Goal: Find specific page/section: Find specific page/section

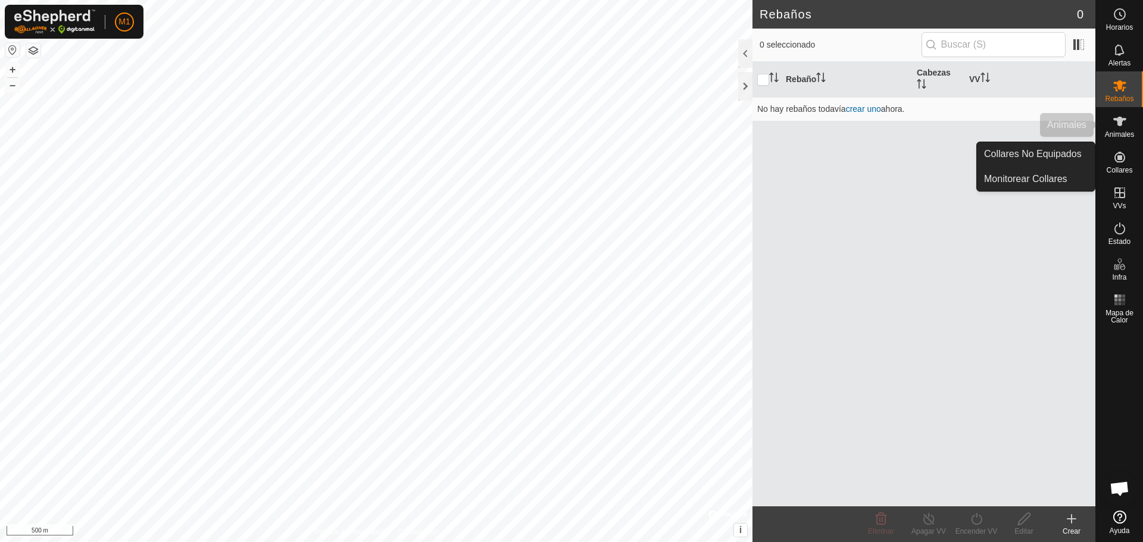
click at [1113, 127] on icon at bounding box center [1119, 121] width 14 height 14
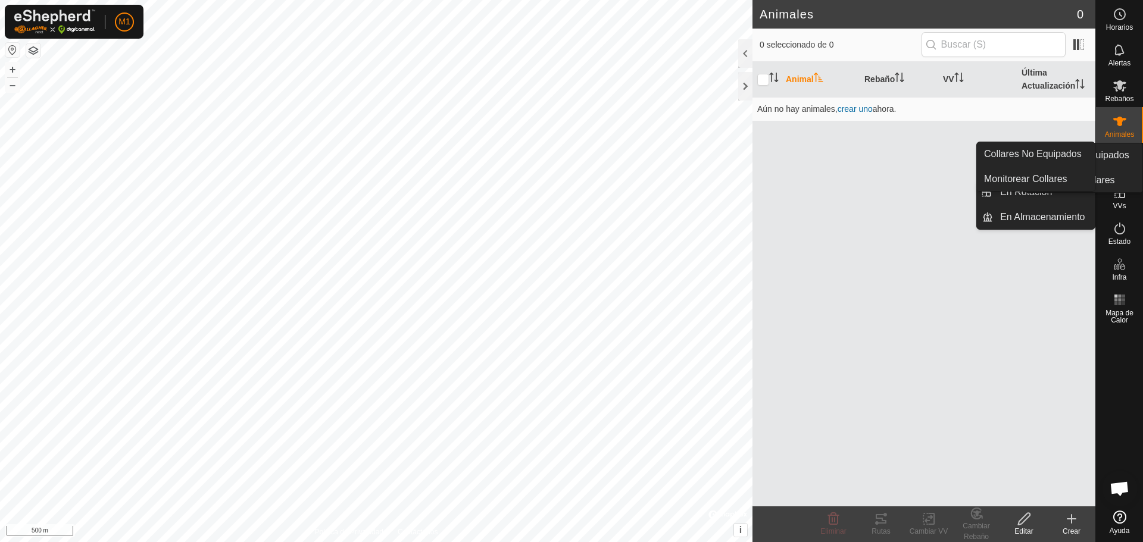
click at [1127, 163] on es-neckbands-svg-icon at bounding box center [1119, 157] width 21 height 19
click at [1116, 161] on icon at bounding box center [1119, 157] width 11 height 11
click at [1028, 149] on link "Collares No Equipados" at bounding box center [1036, 154] width 118 height 24
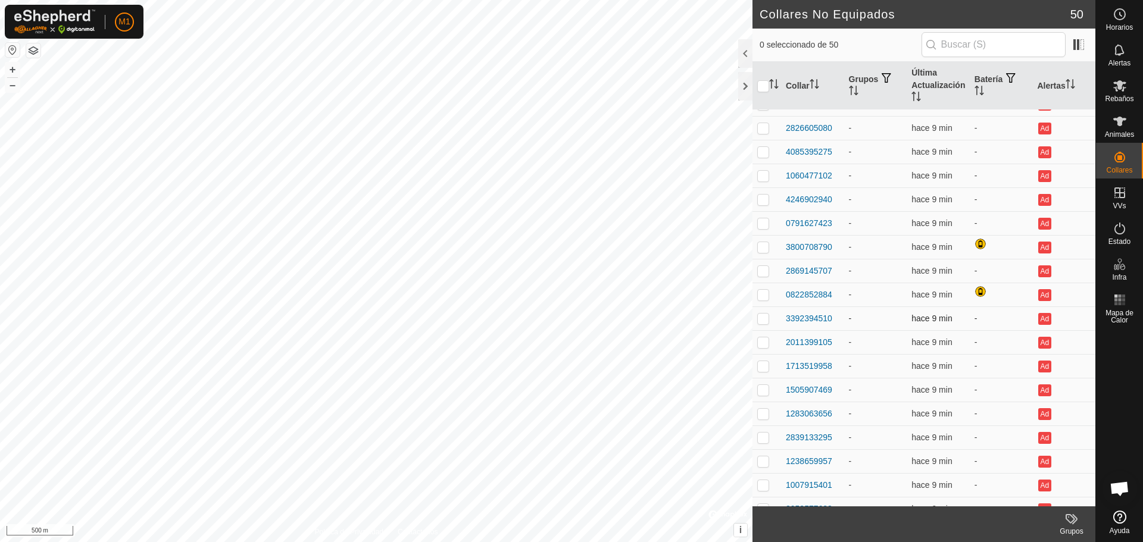
scroll to position [377, 0]
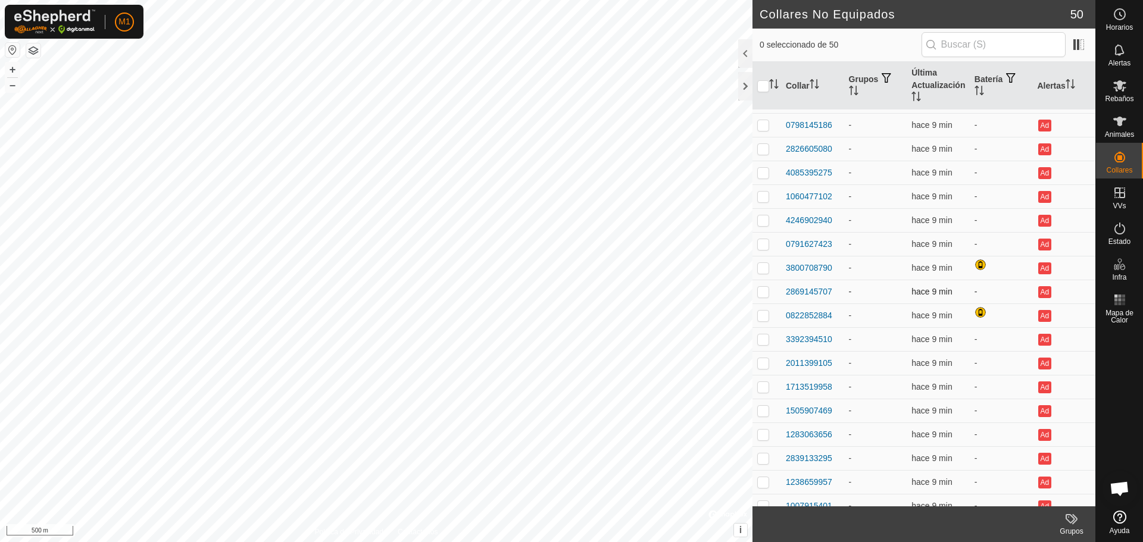
click at [969, 291] on td "-" at bounding box center [1000, 292] width 63 height 24
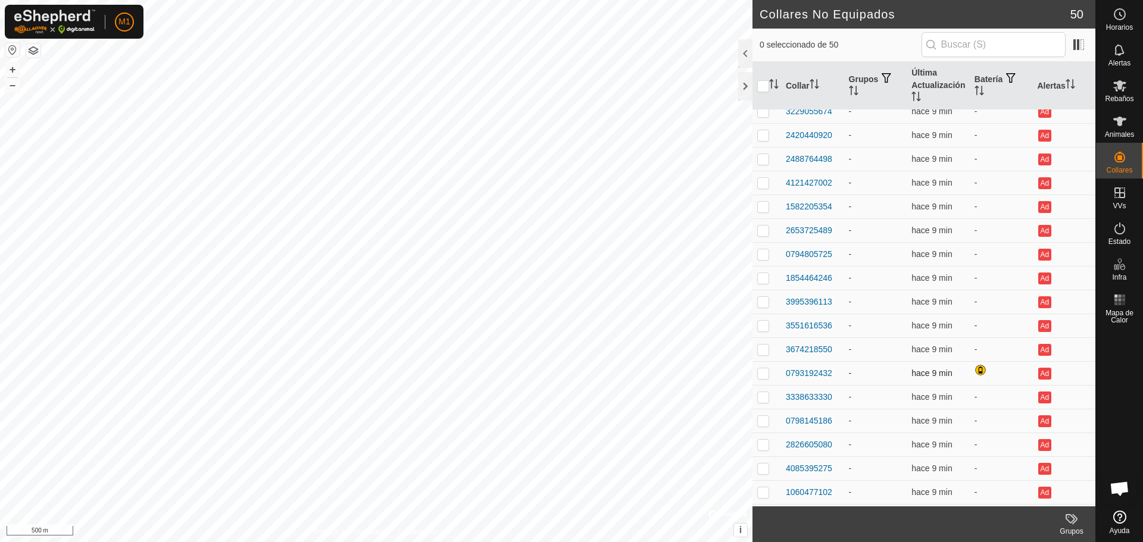
scroll to position [0, 0]
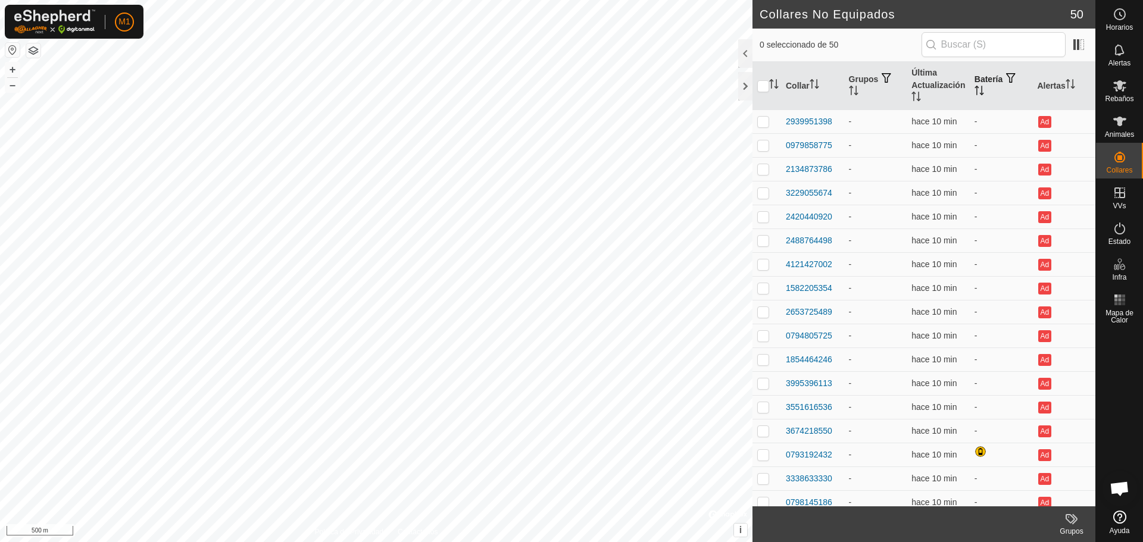
click at [985, 71] on th "Batería" at bounding box center [1000, 86] width 63 height 48
click at [993, 77] on th "Batería" at bounding box center [1000, 86] width 63 height 48
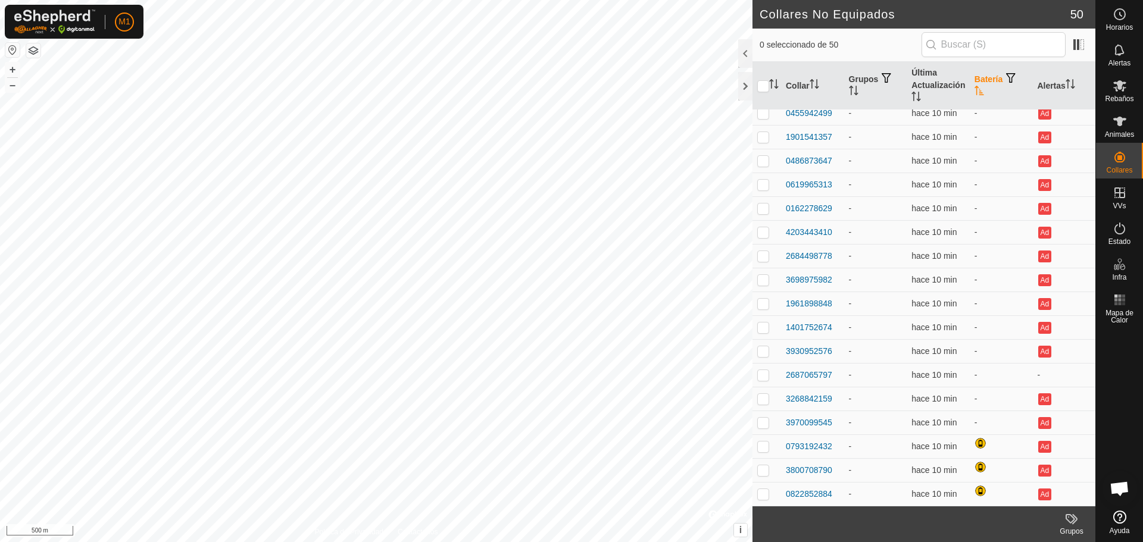
click at [984, 74] on th "Batería" at bounding box center [1000, 86] width 63 height 48
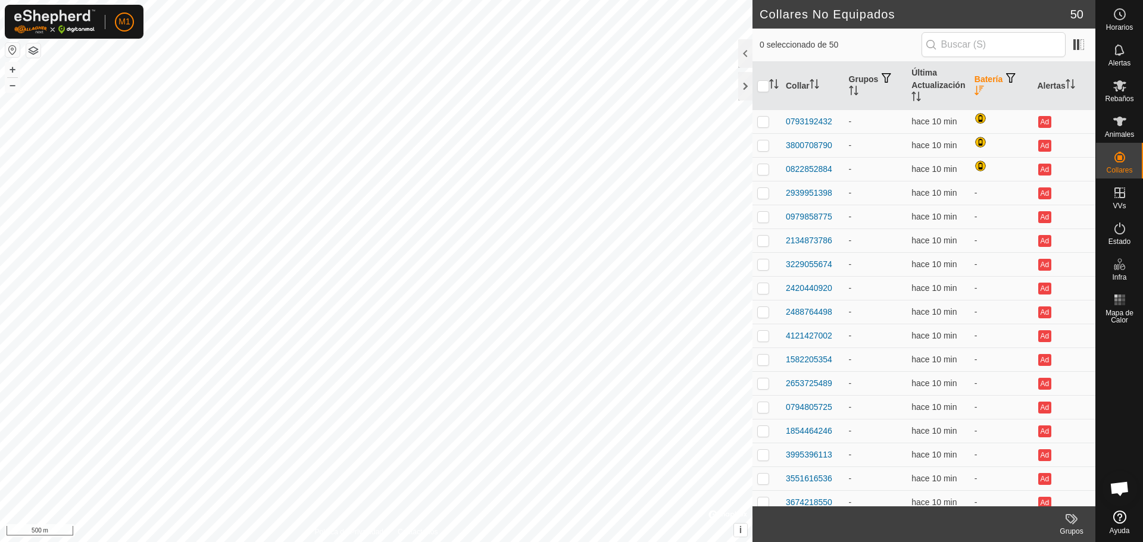
click at [1012, 75] on span "button" at bounding box center [1011, 78] width 10 height 10
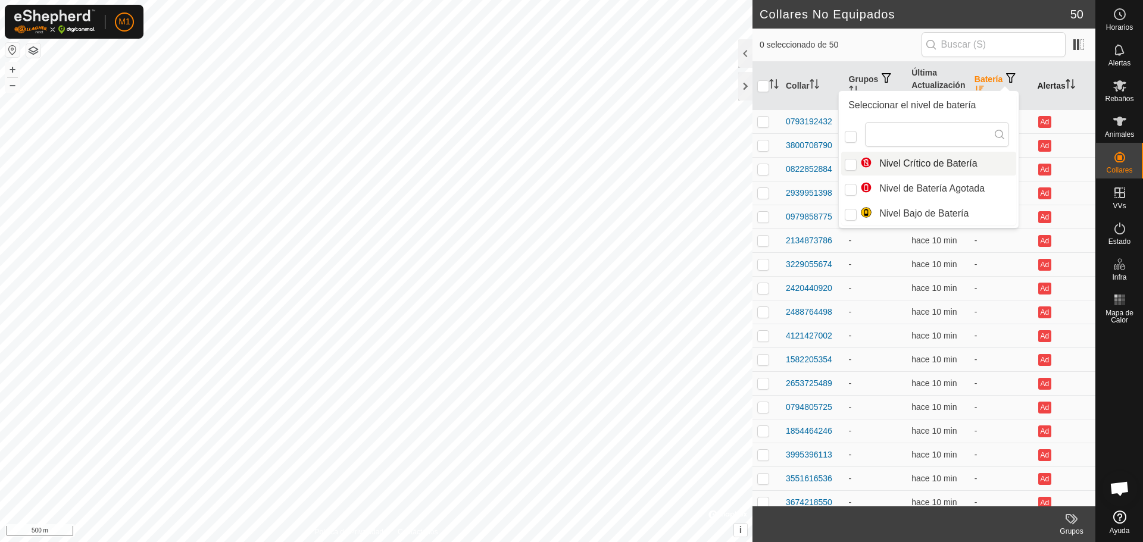
click at [1033, 71] on th "Alertas" at bounding box center [1063, 86] width 63 height 48
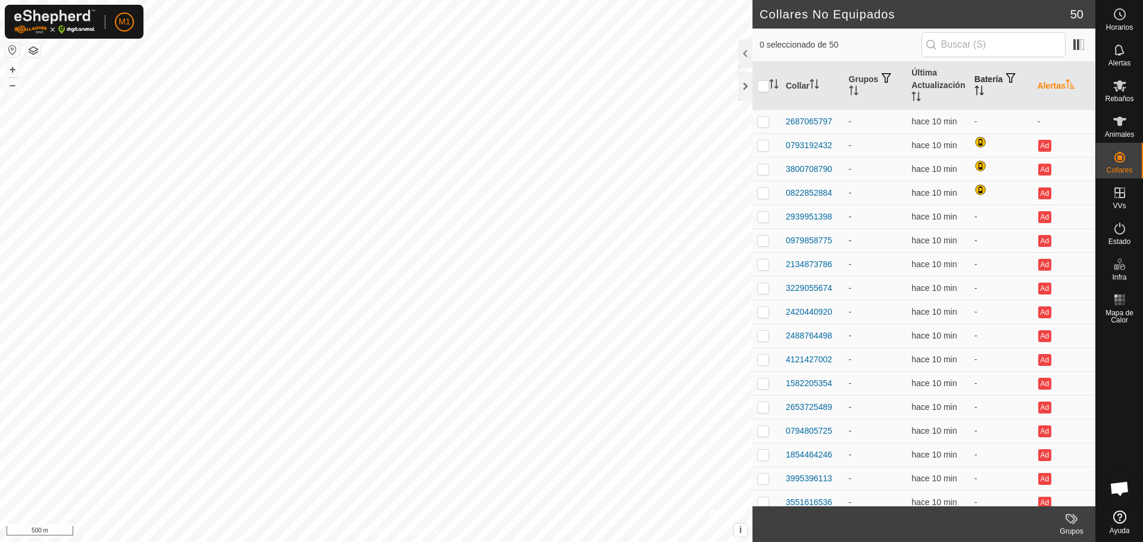
click at [980, 76] on th "Batería" at bounding box center [1000, 86] width 63 height 48
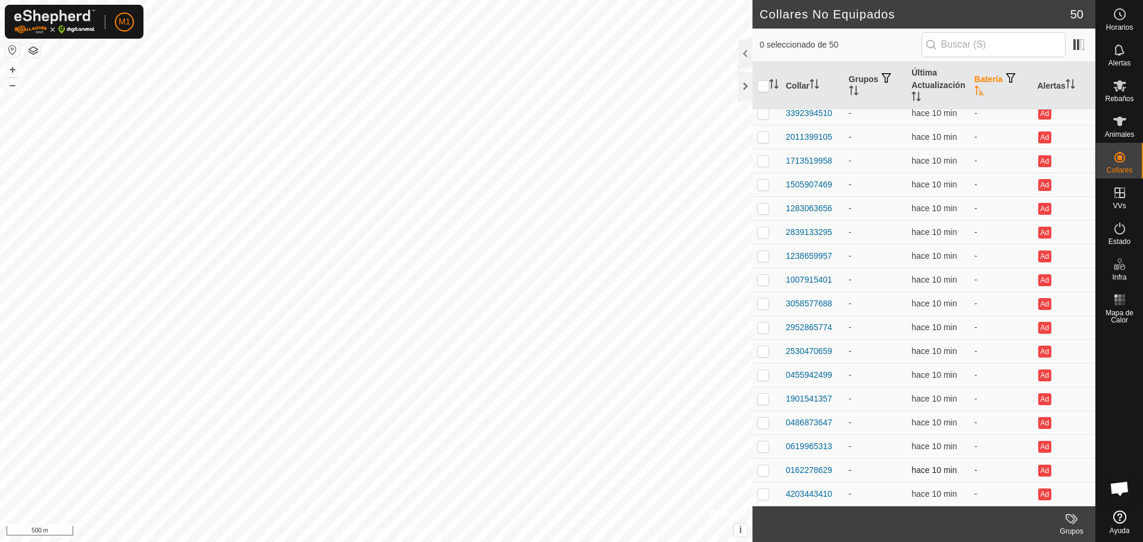
scroll to position [318, 0]
click at [978, 77] on th "Batería" at bounding box center [1000, 86] width 63 height 48
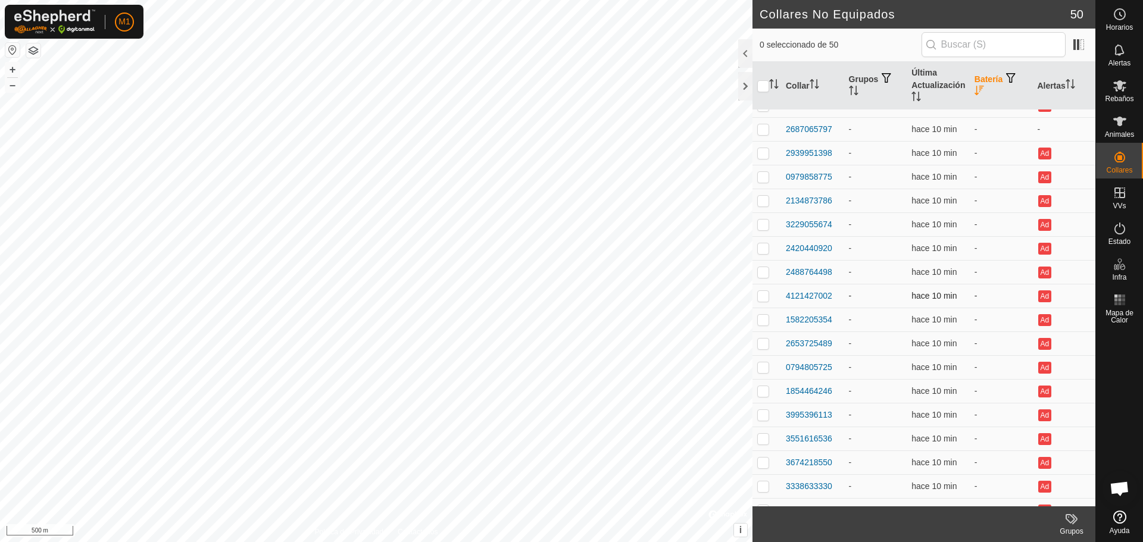
scroll to position [0, 0]
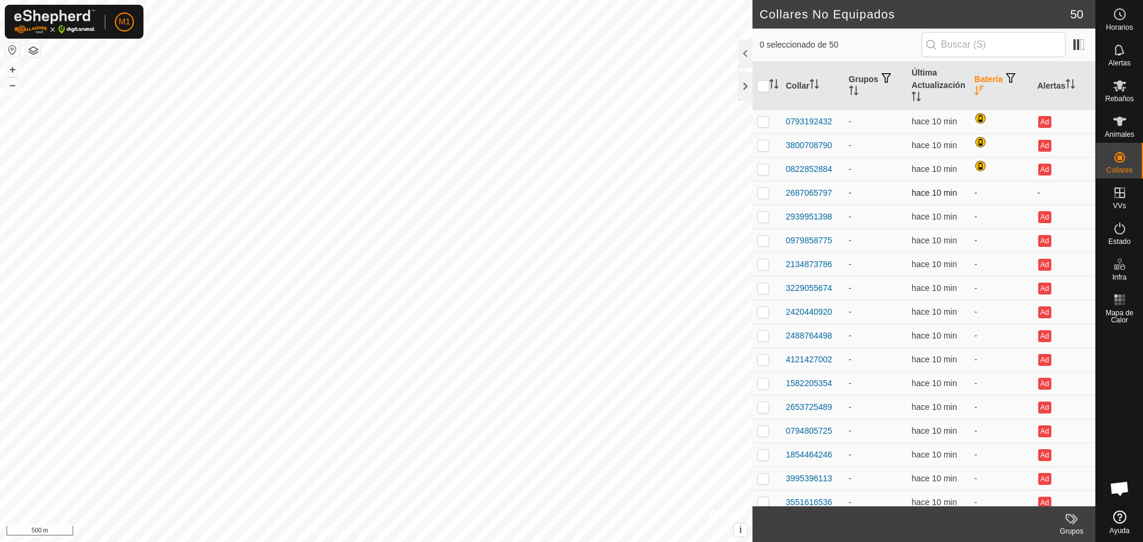
click at [1037, 189] on td "-" at bounding box center [1063, 193] width 63 height 24
click at [1032, 194] on td "-" at bounding box center [1063, 193] width 63 height 24
click at [1021, 193] on td "-" at bounding box center [1000, 193] width 63 height 24
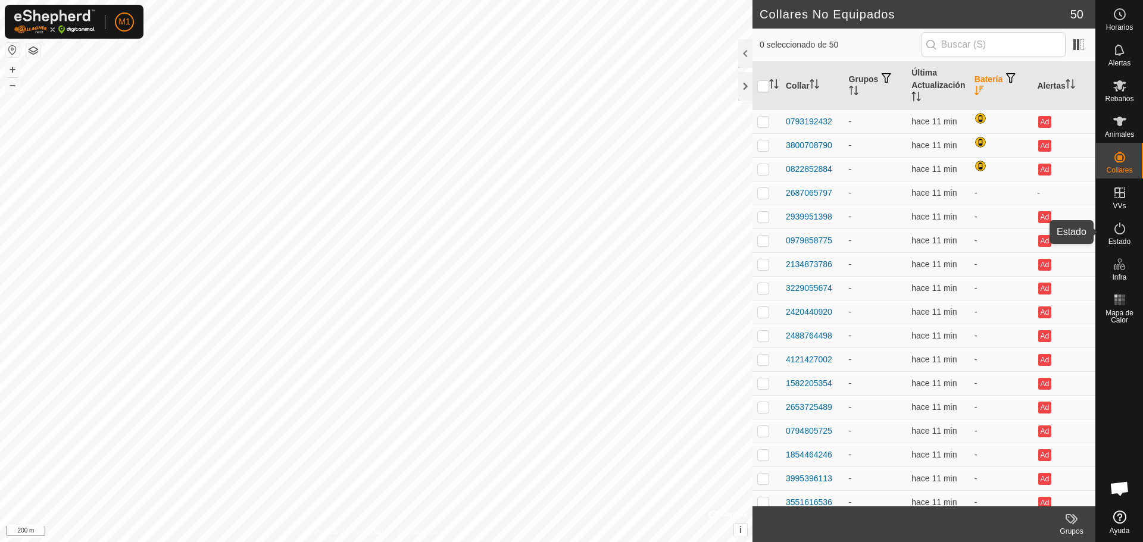
click at [1124, 234] on icon at bounding box center [1119, 228] width 14 height 14
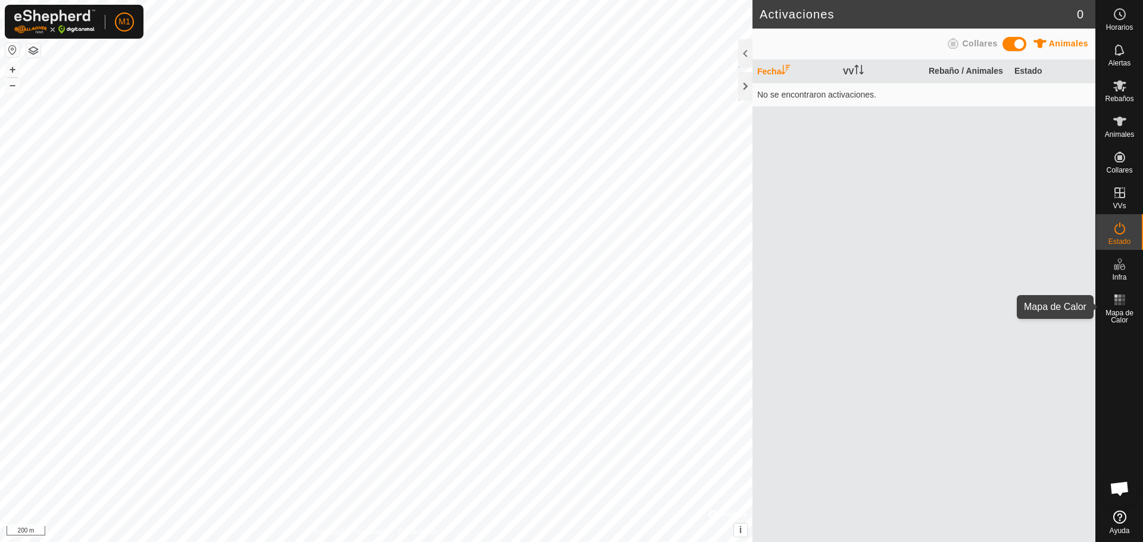
click at [1116, 299] on rect at bounding box center [1115, 299] width 3 height 3
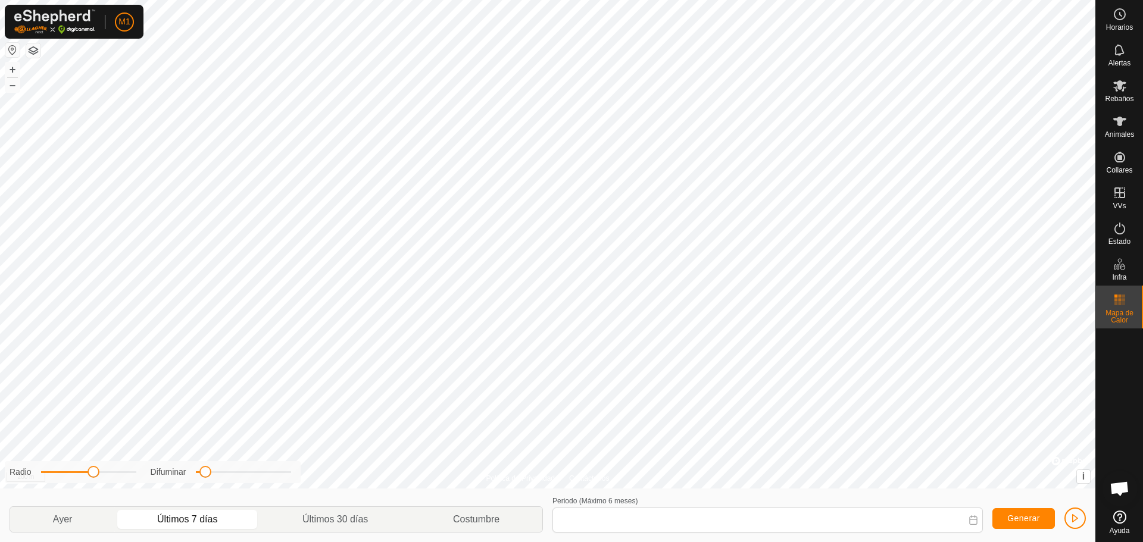
type input "[DATE] - [DATE]"
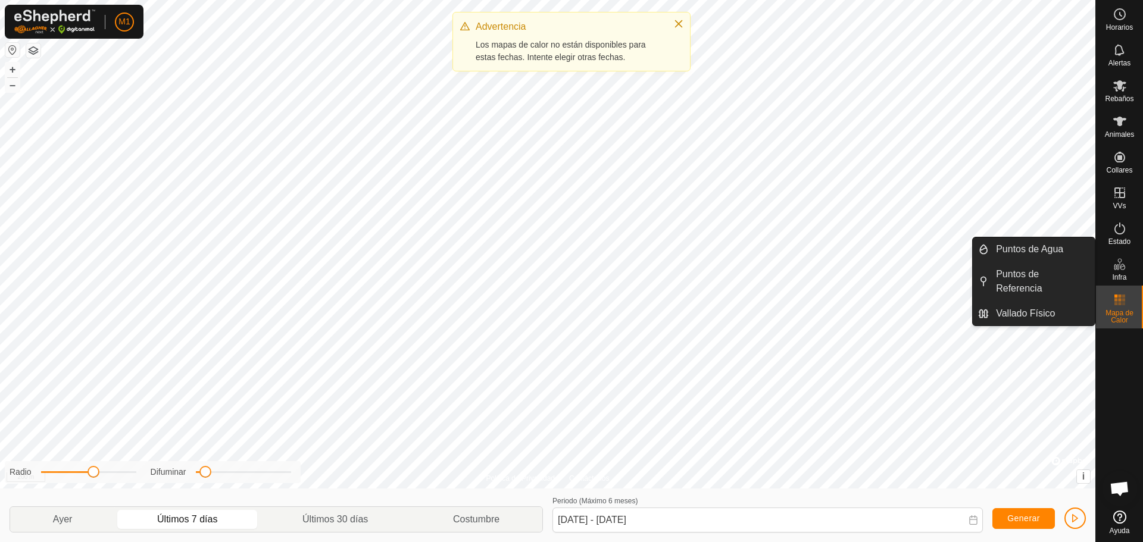
click at [1118, 274] on span "Infra" at bounding box center [1119, 277] width 14 height 7
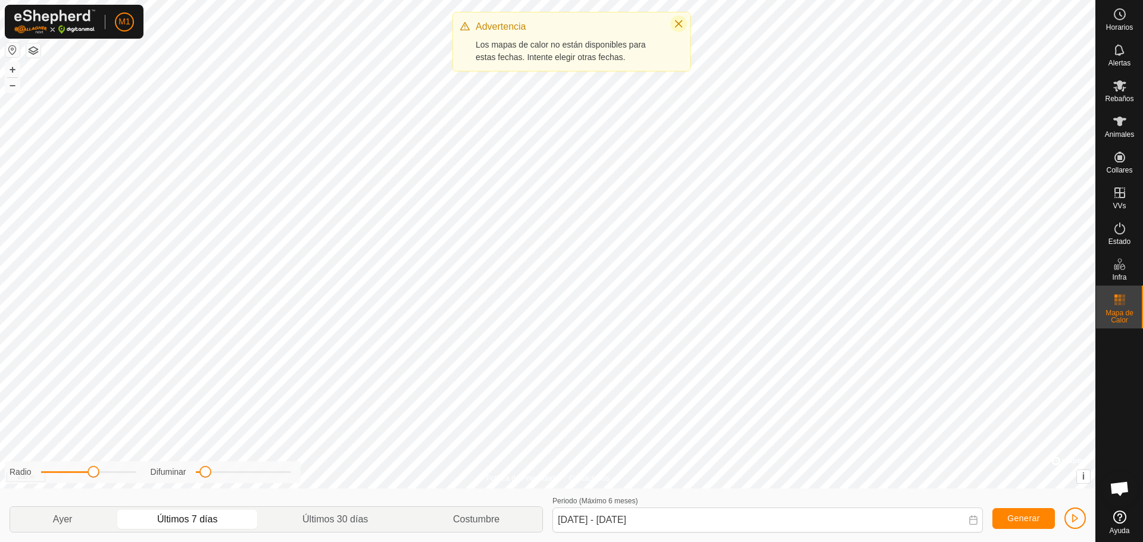
click at [673, 20] on button "Close" at bounding box center [678, 23] width 17 height 17
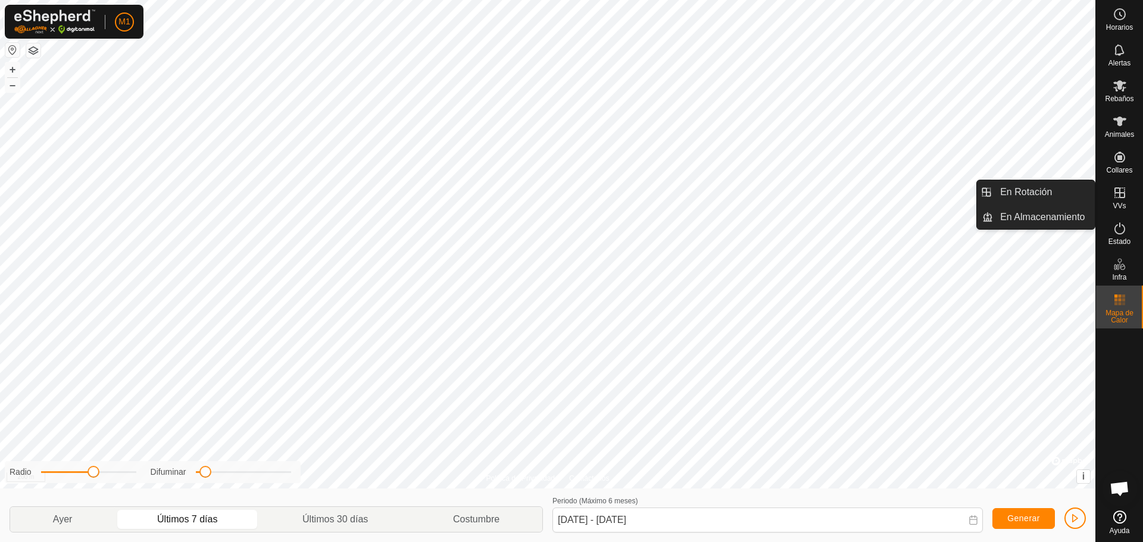
click at [1121, 206] on span "VVs" at bounding box center [1118, 205] width 13 height 7
click at [1066, 195] on link "En Rotación" at bounding box center [1044, 192] width 102 height 24
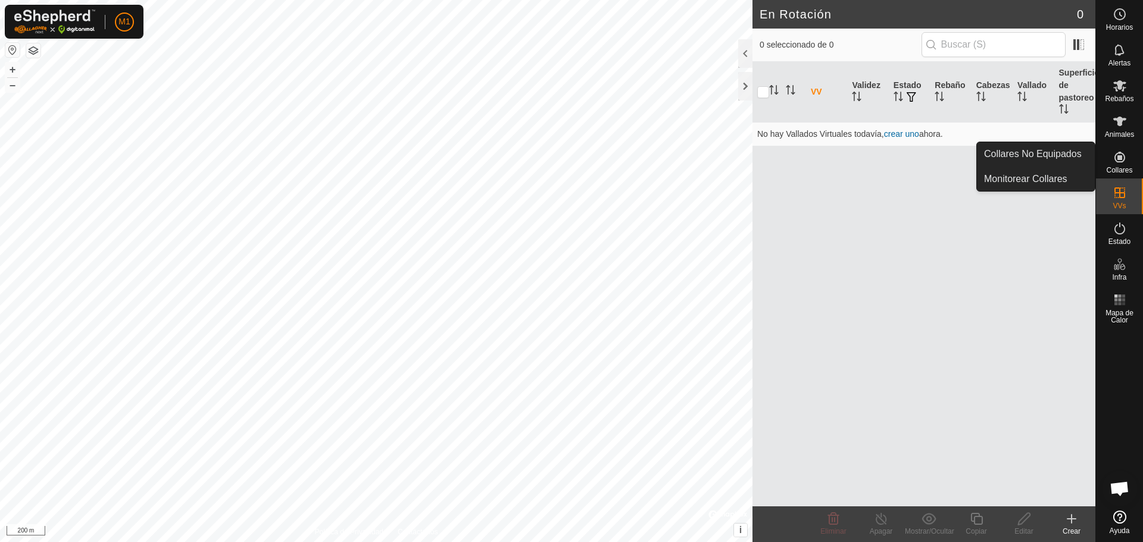
click at [1121, 157] on icon at bounding box center [1119, 157] width 11 height 11
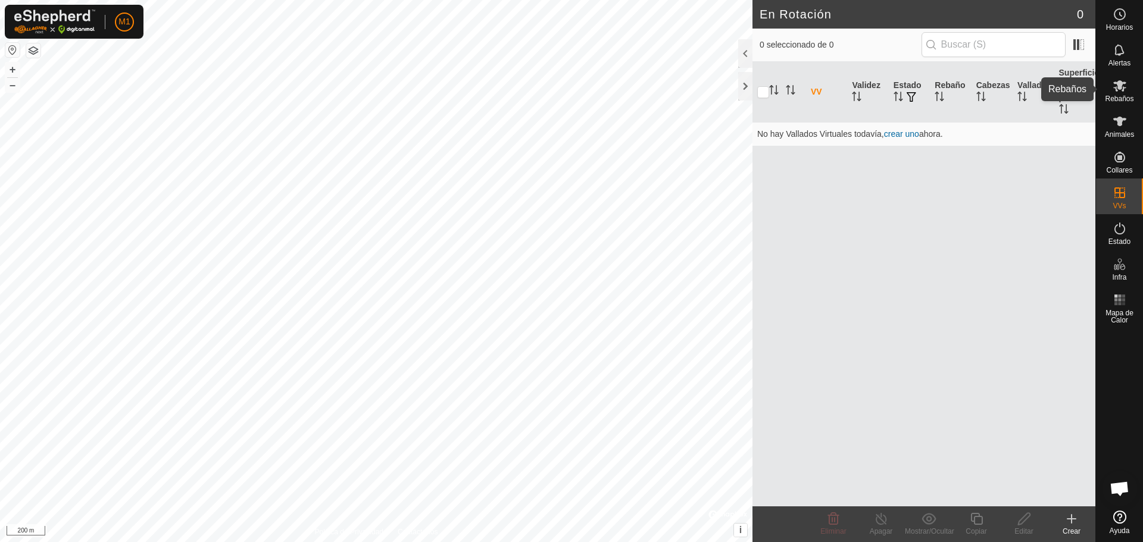
click at [1116, 89] on icon at bounding box center [1119, 85] width 13 height 11
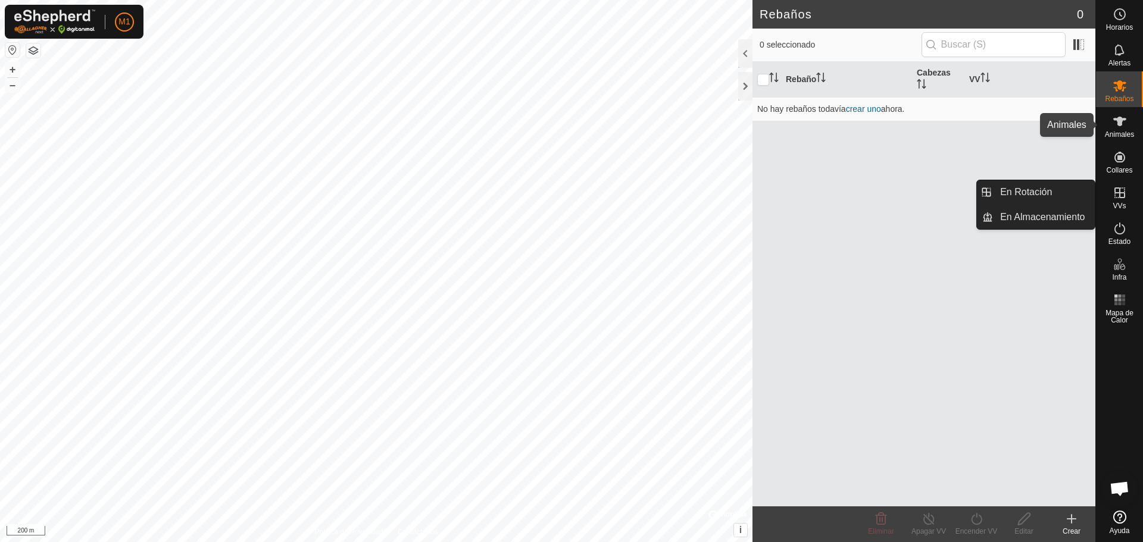
click at [1125, 122] on icon at bounding box center [1119, 121] width 14 height 14
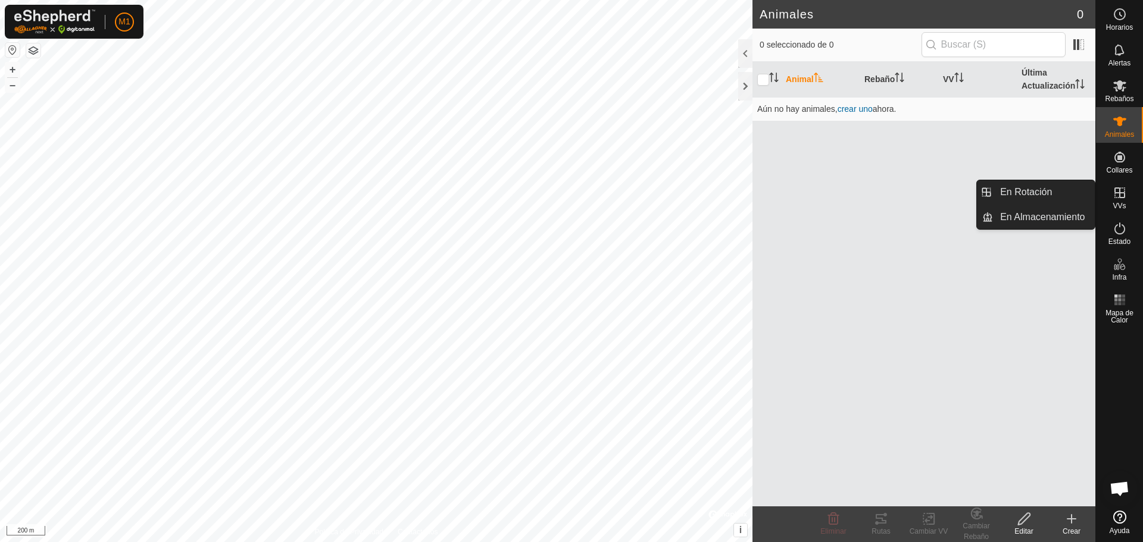
click at [1064, 207] on link "En Almacenamiento" at bounding box center [1044, 217] width 102 height 24
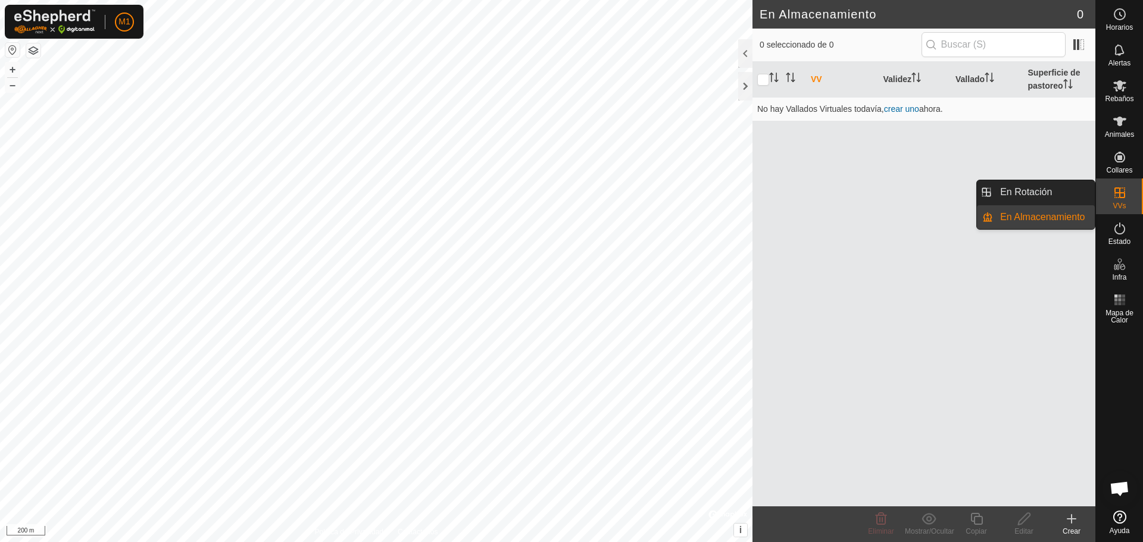
click at [1074, 193] on link "En Rotación" at bounding box center [1044, 192] width 102 height 24
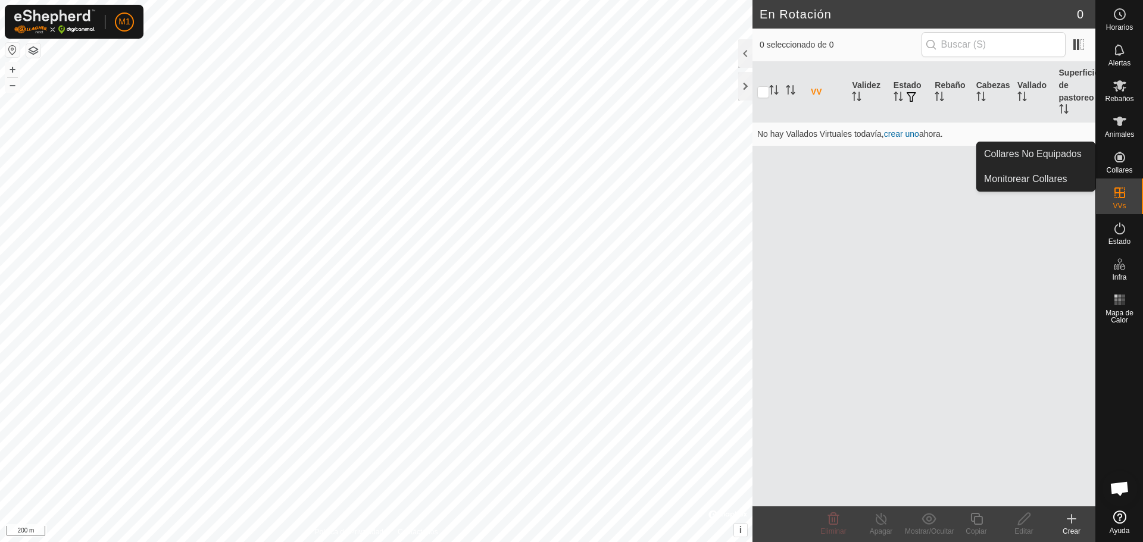
click at [1126, 159] on es-neckbands-svg-icon at bounding box center [1119, 157] width 21 height 19
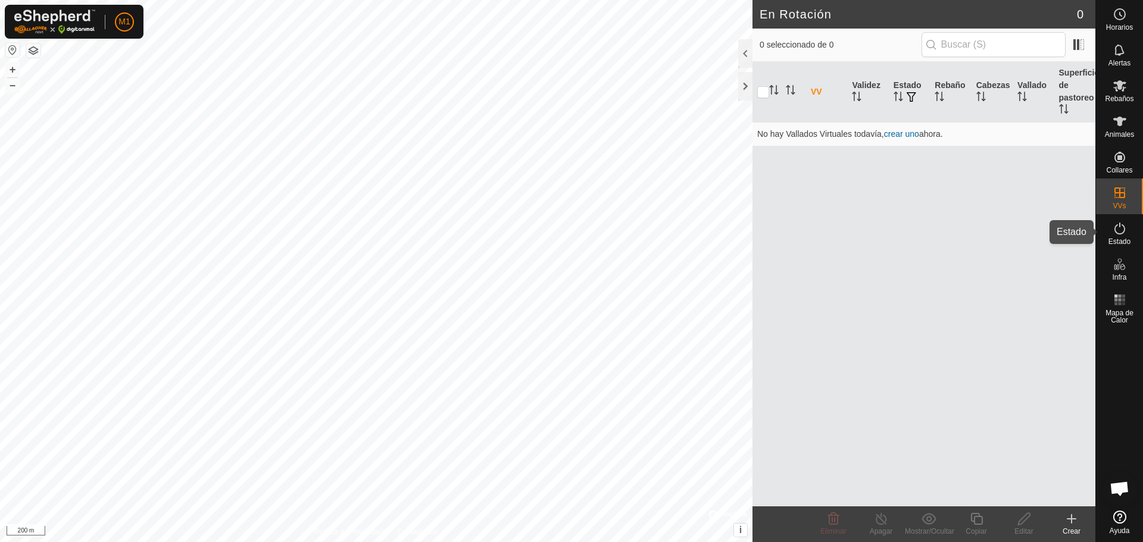
click at [1116, 236] on es-activation-svg-icon at bounding box center [1119, 228] width 21 height 19
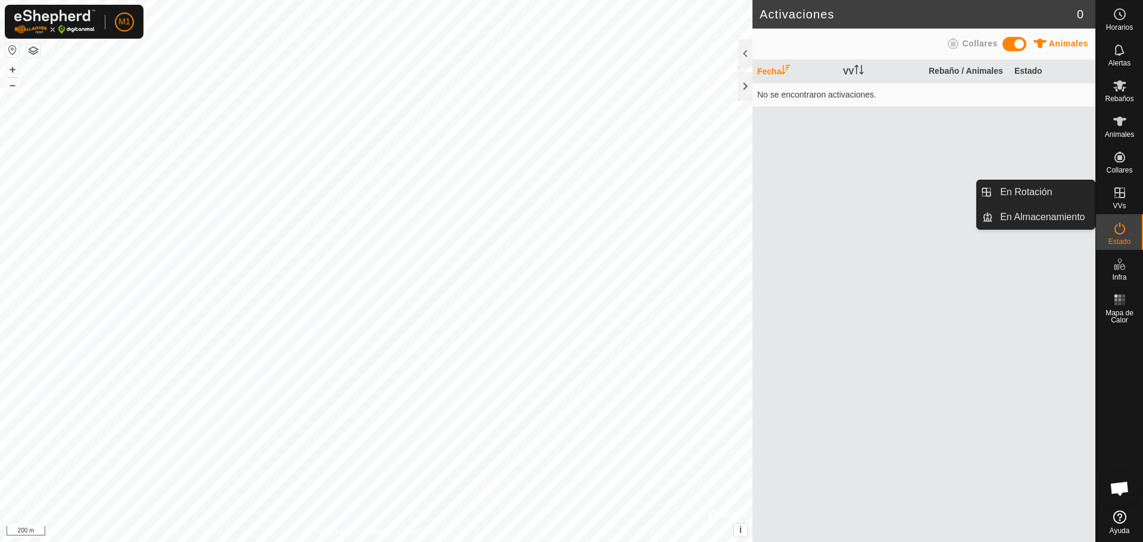
click at [1113, 192] on icon at bounding box center [1119, 193] width 14 height 14
click at [1117, 193] on icon at bounding box center [1119, 192] width 11 height 11
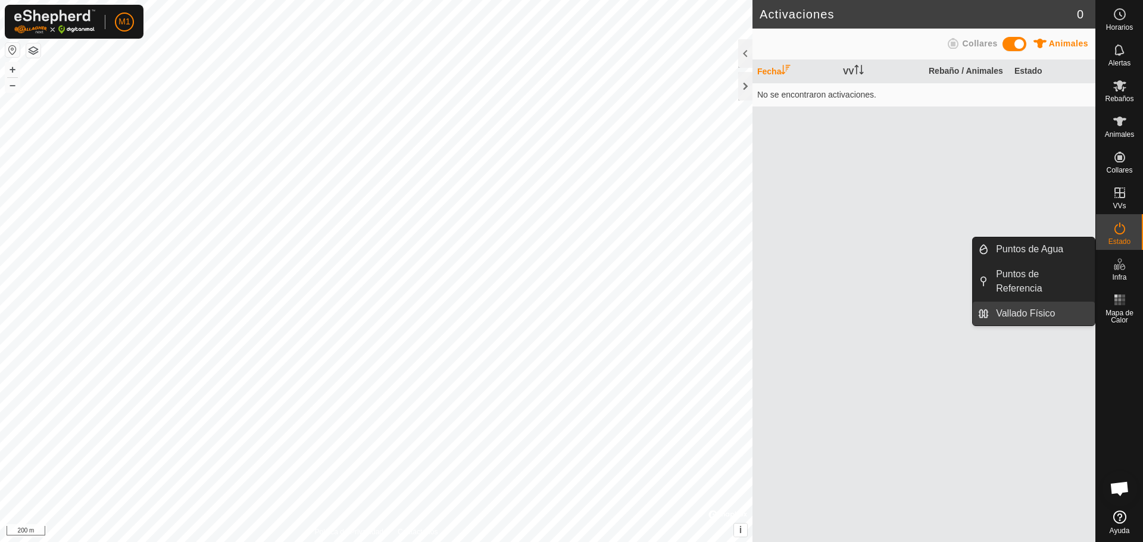
click at [1049, 309] on link "Vallado Físico" at bounding box center [1041, 314] width 106 height 24
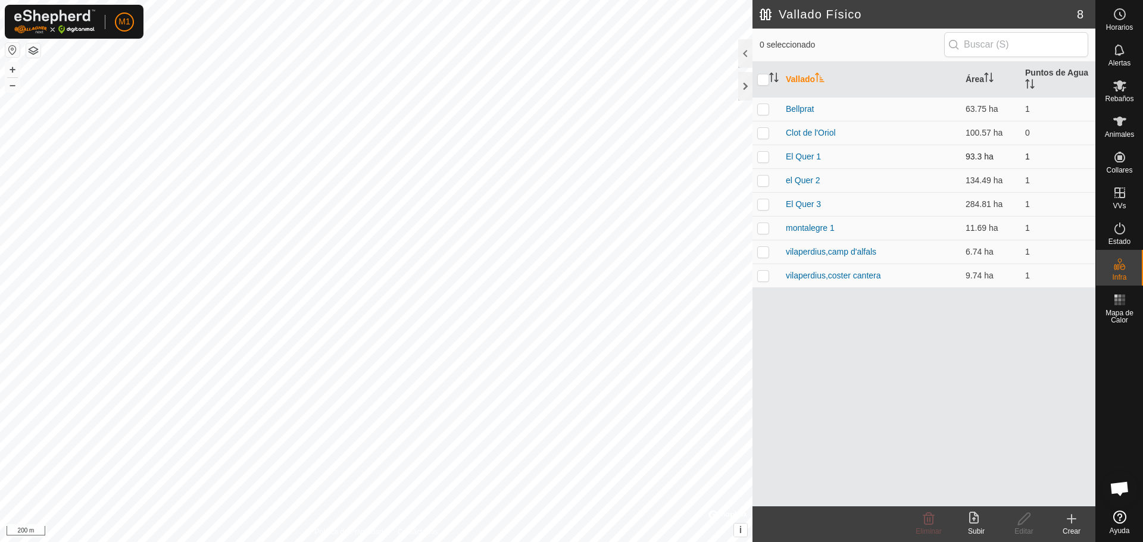
click at [808, 162] on td "El Quer 1" at bounding box center [871, 157] width 180 height 24
click at [811, 154] on link "El Quer 1" at bounding box center [803, 157] width 35 height 10
